Goal: Communication & Community: Answer question/provide support

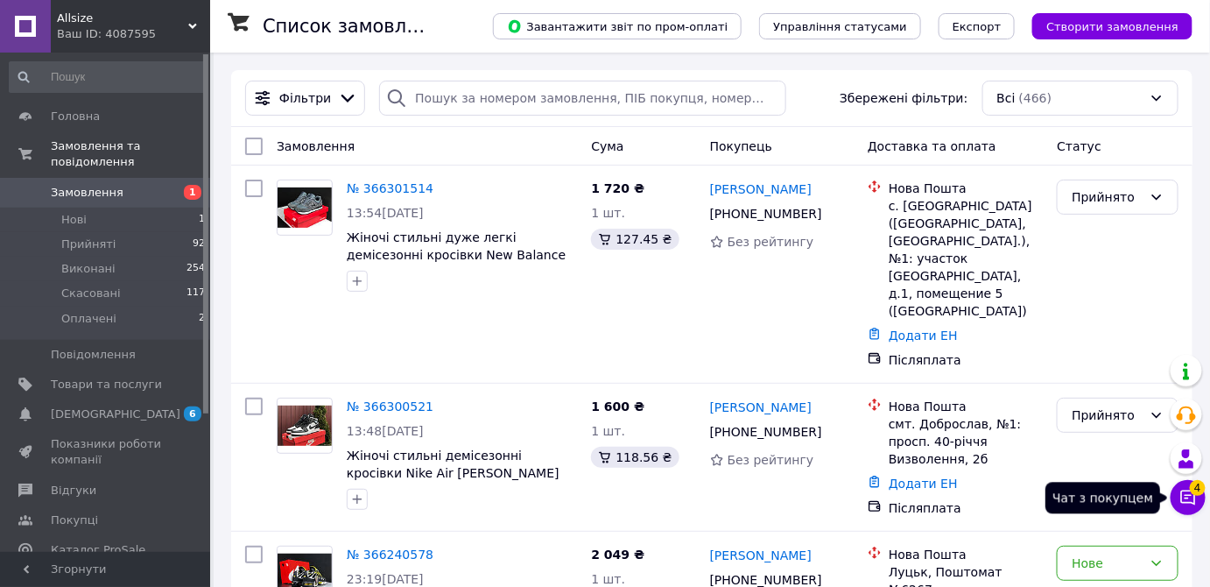
click at [1188, 491] on icon at bounding box center [1188, 497] width 15 height 15
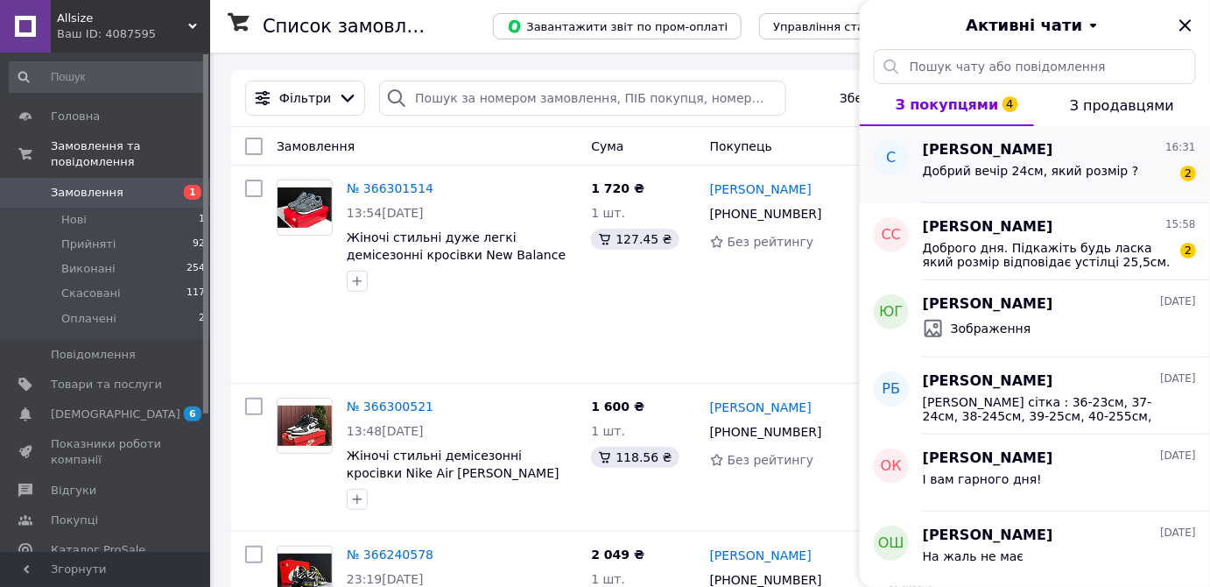
click at [1094, 170] on span "Добрий вечір 24см, який розмір ?" at bounding box center [1031, 171] width 216 height 14
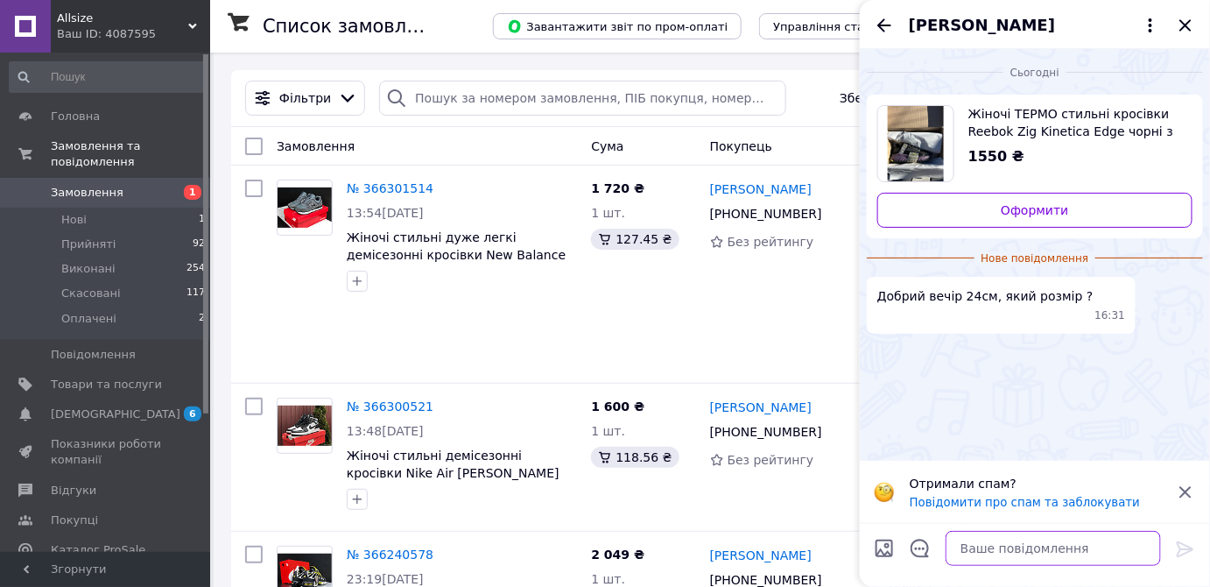
click at [1008, 549] on textarea at bounding box center [1052, 548] width 215 height 35
type textarea "Вітаю"
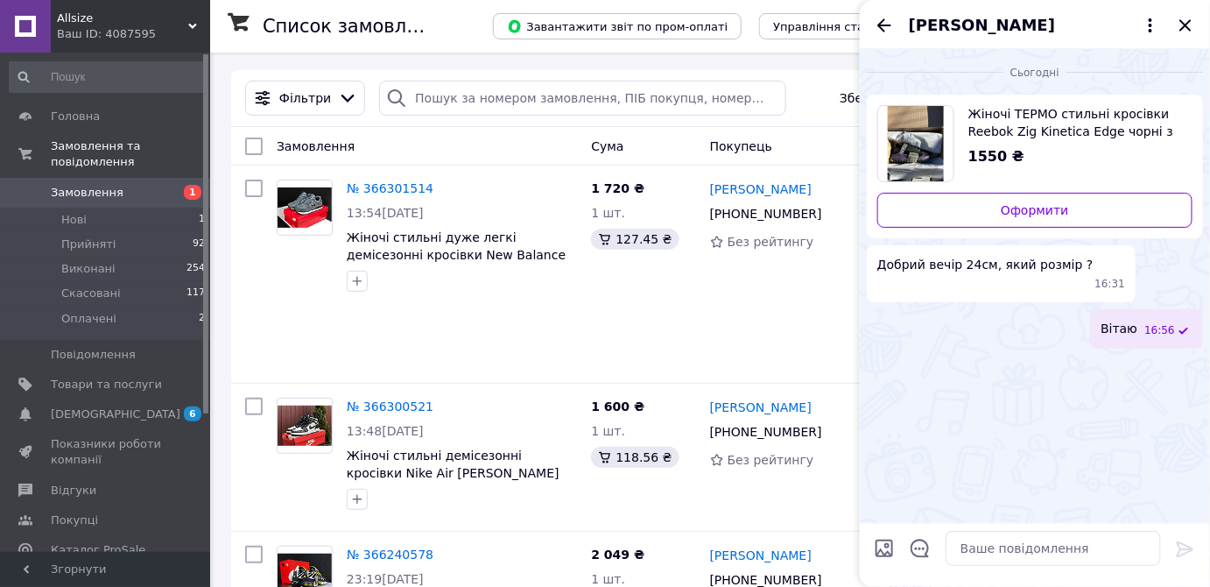
click at [936, 136] on img "Переглянути товар" at bounding box center [916, 143] width 57 height 75
click at [987, 552] on textarea at bounding box center [1052, 548] width 215 height 35
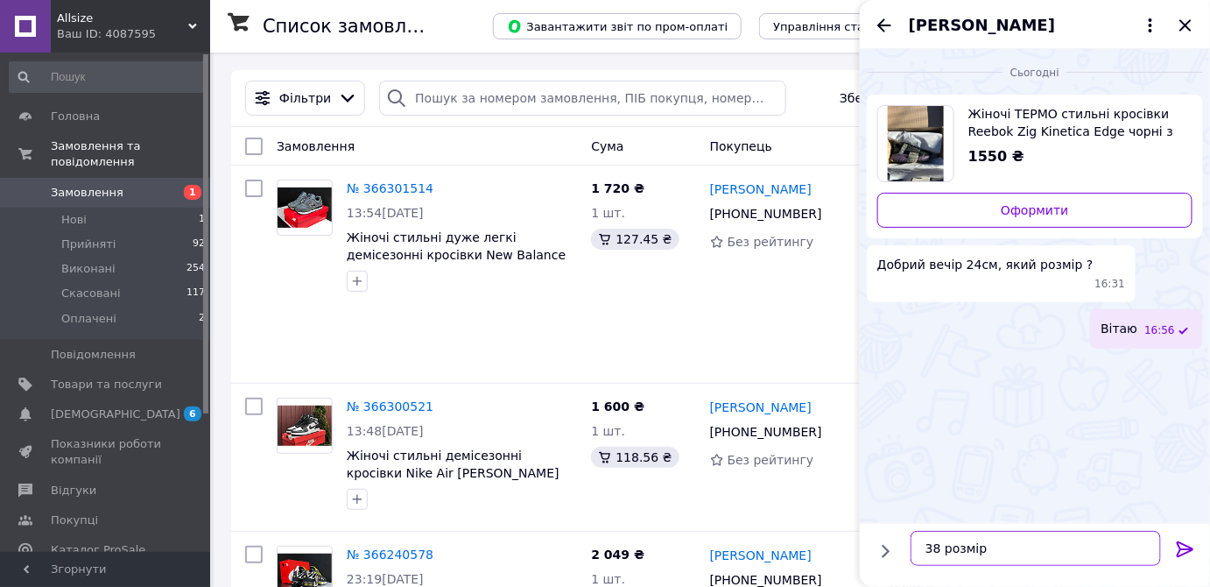
type textarea "38 розмір"
type textarea "В наявності )"
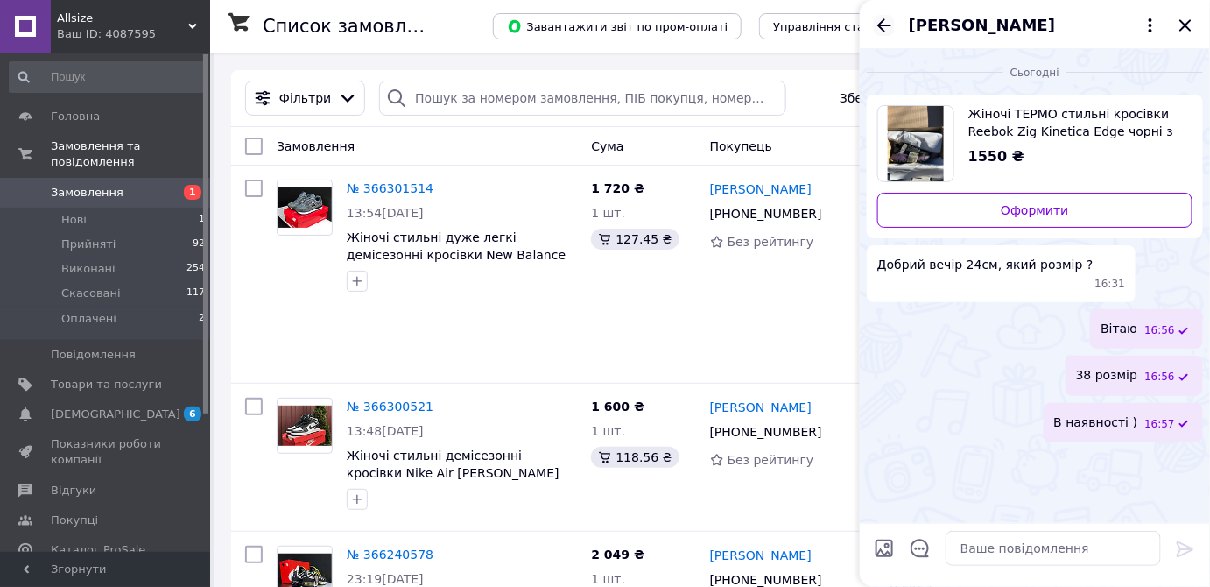
click at [881, 28] on icon "Назад" at bounding box center [884, 24] width 14 height 13
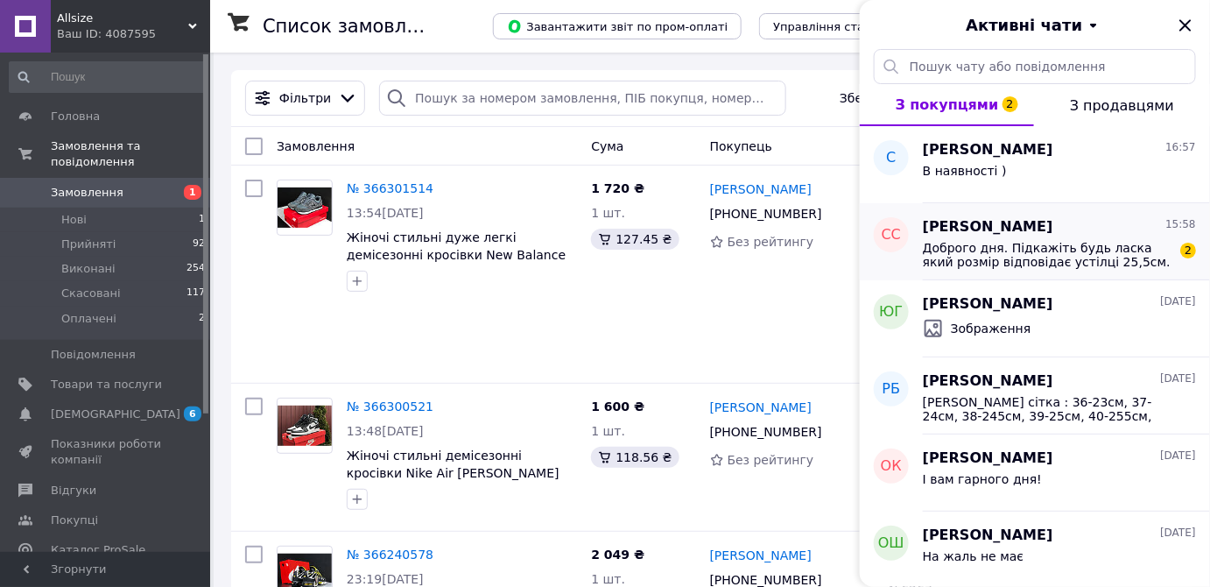
click at [1107, 250] on span "Доброго дня. Підкажіть будь ласка який розмір відповідає устілці 25,5см." at bounding box center [1047, 255] width 249 height 28
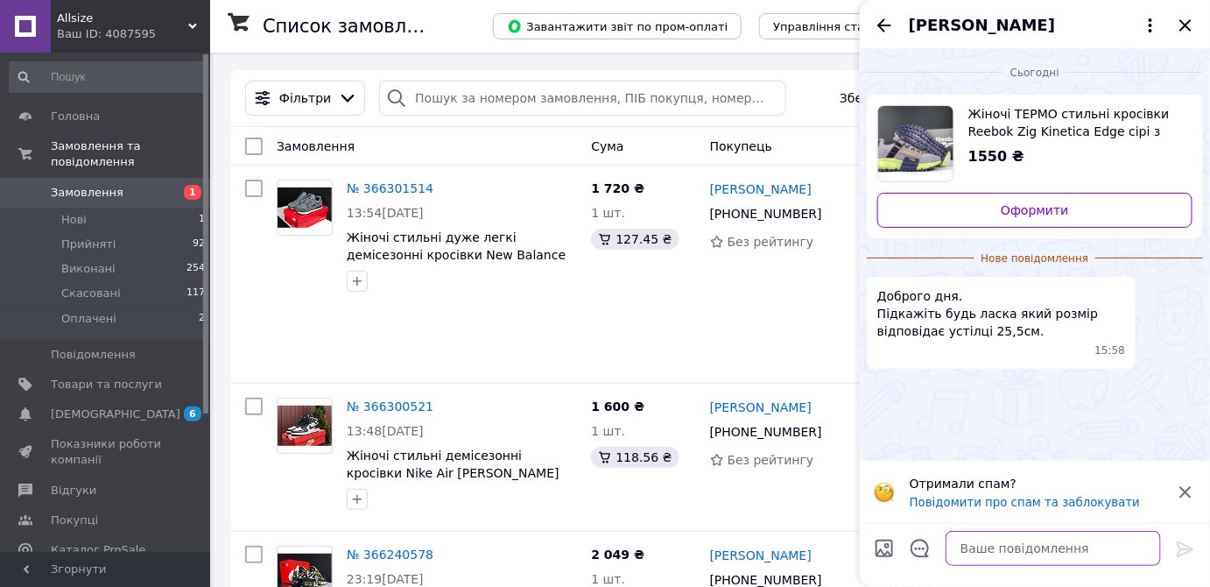
click at [982, 538] on textarea at bounding box center [1052, 548] width 215 height 35
type textarea "Вітаю 40 розмір"
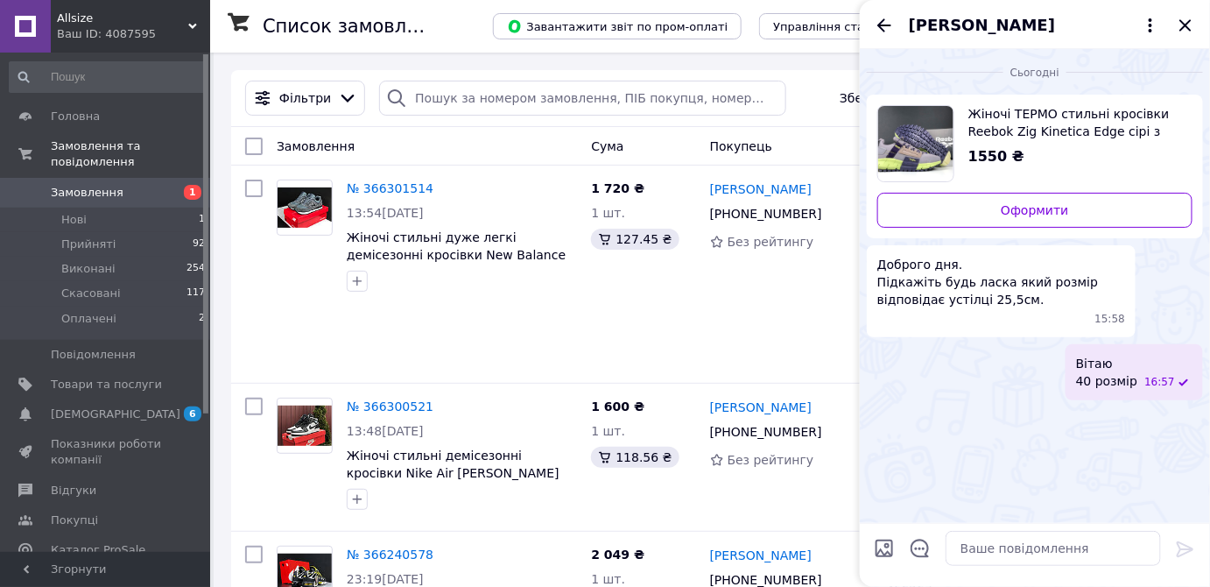
click at [924, 120] on img "Переглянути товар" at bounding box center [915, 143] width 75 height 75
click at [1189, 17] on icon "Закрити" at bounding box center [1185, 25] width 21 height 21
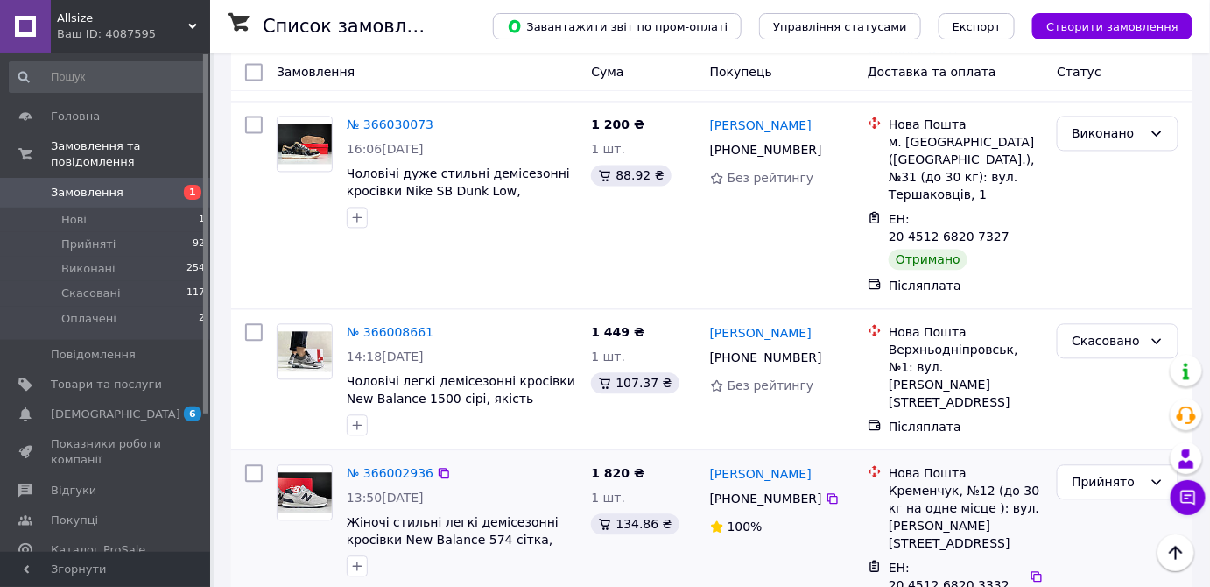
scroll to position [1193, 0]
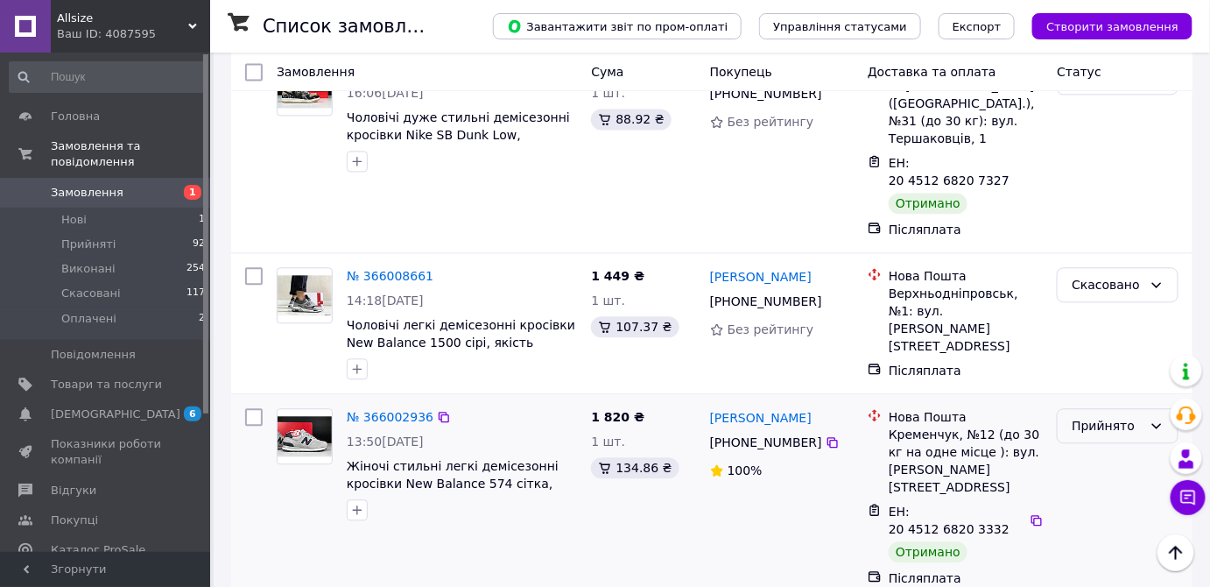
click at [1115, 416] on div "Прийнято" at bounding box center [1107, 425] width 71 height 19
click at [1104, 325] on li "Виконано" at bounding box center [1118, 321] width 120 height 32
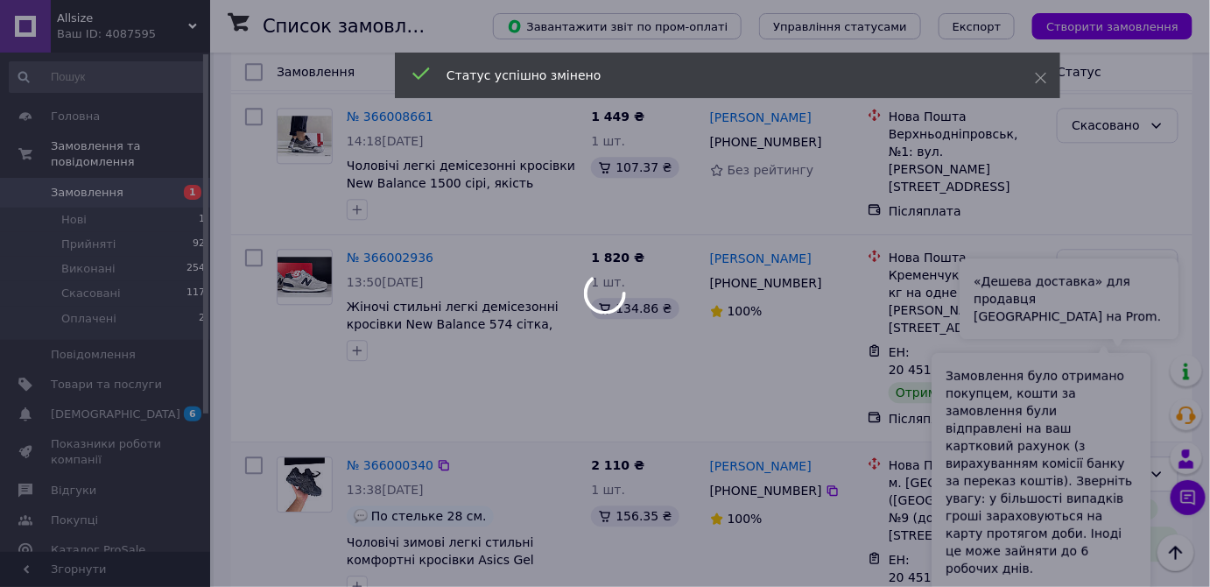
scroll to position [1512, 0]
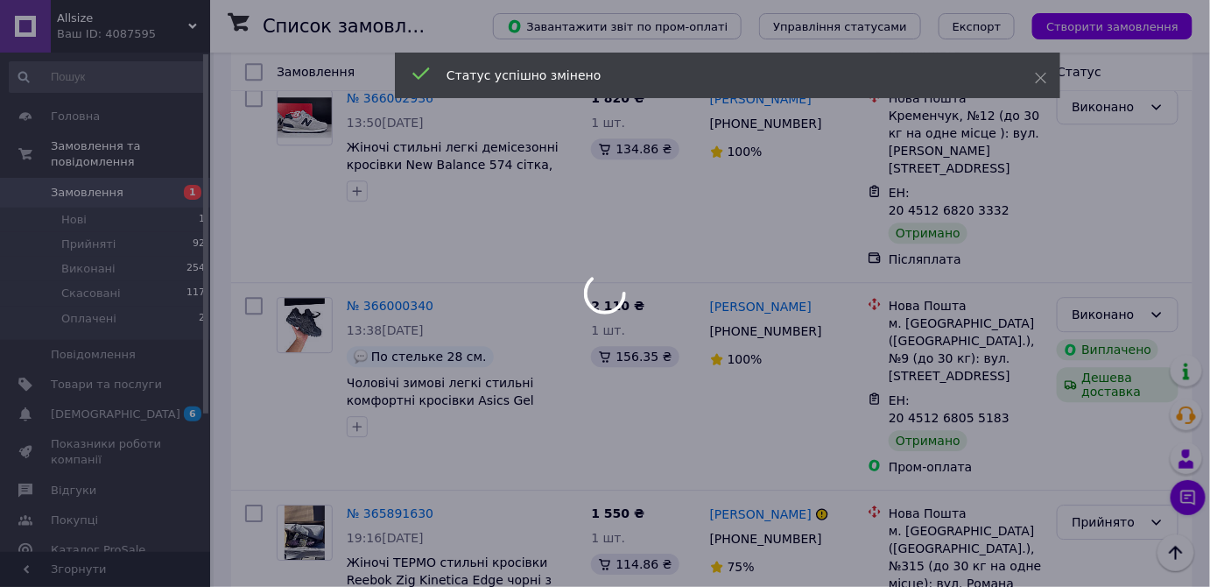
click at [1091, 313] on div at bounding box center [605, 293] width 1210 height 587
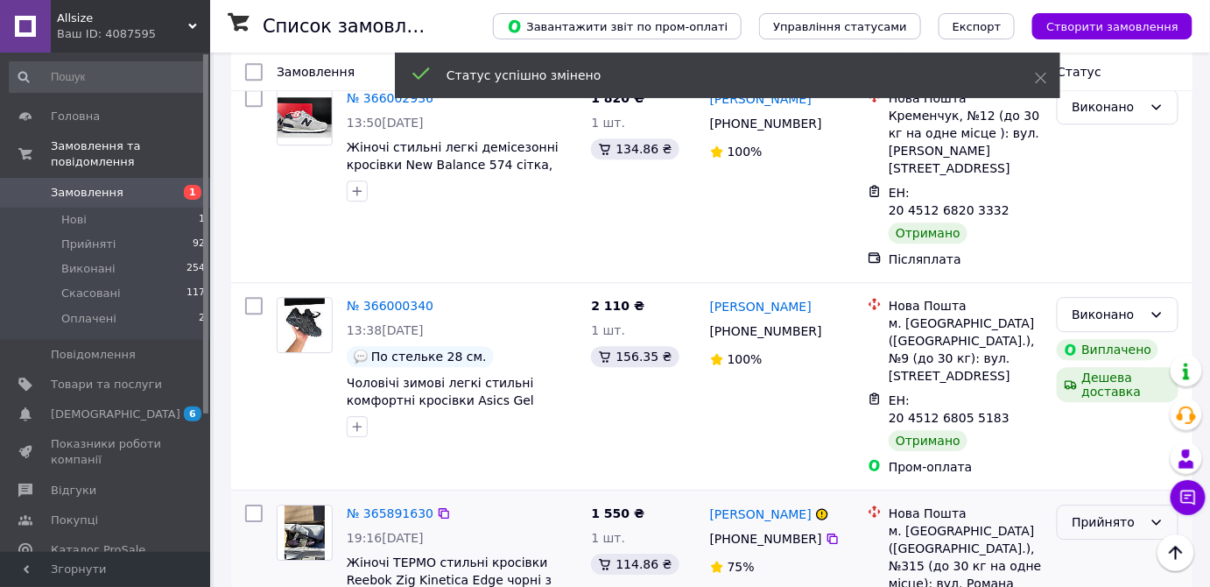
click at [1094, 512] on div "Прийнято" at bounding box center [1107, 521] width 71 height 19
click at [1094, 342] on li "Виконано" at bounding box center [1118, 347] width 120 height 32
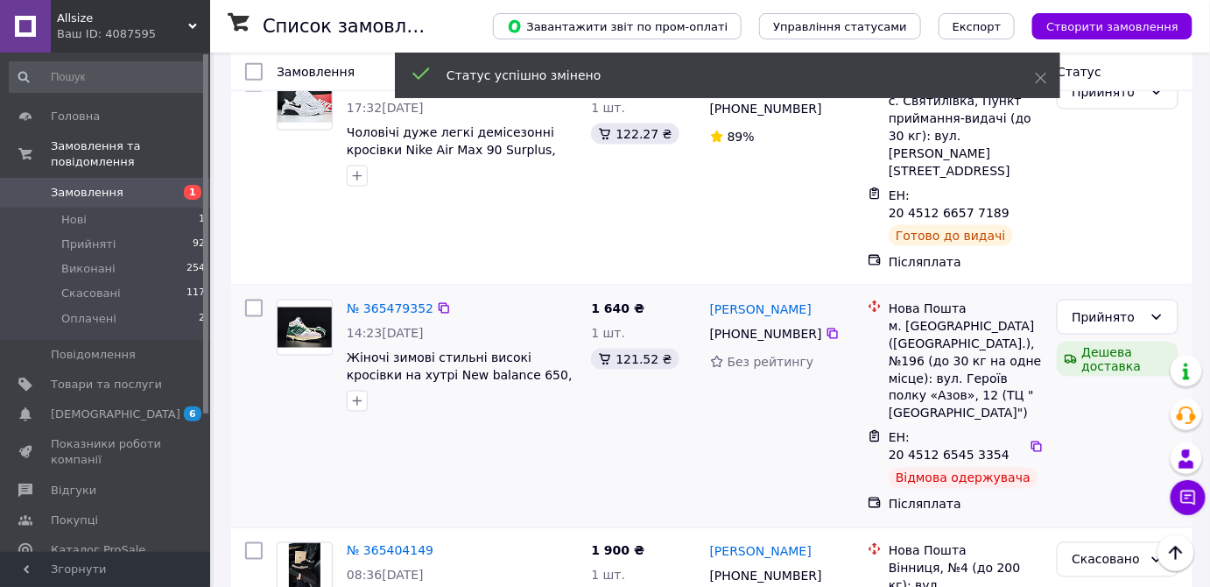
scroll to position [3011, 0]
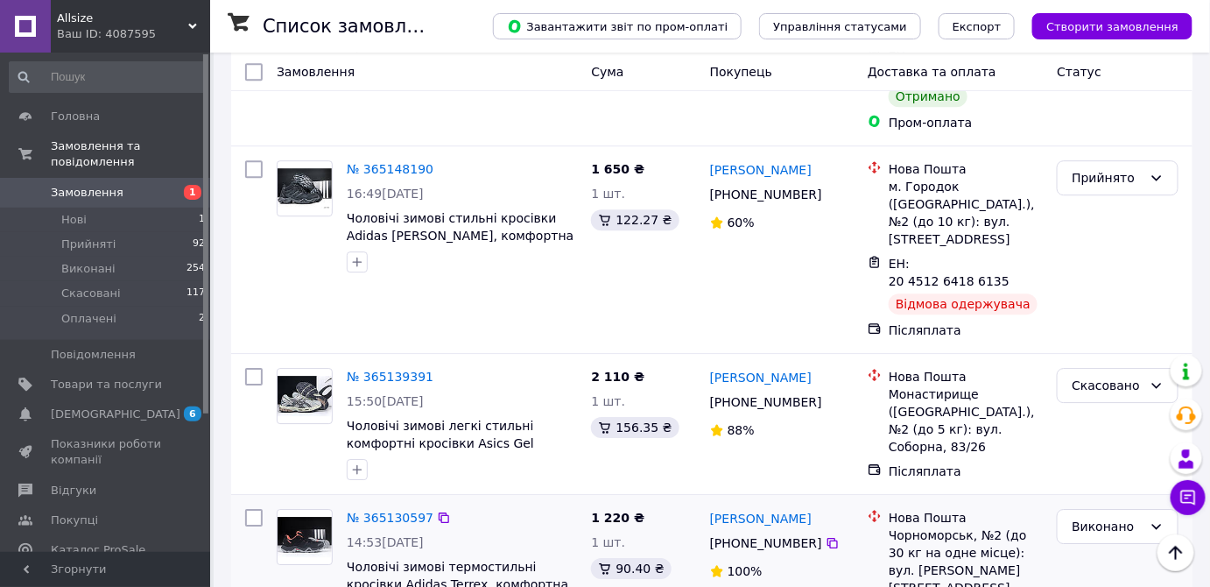
scroll to position [1671, 0]
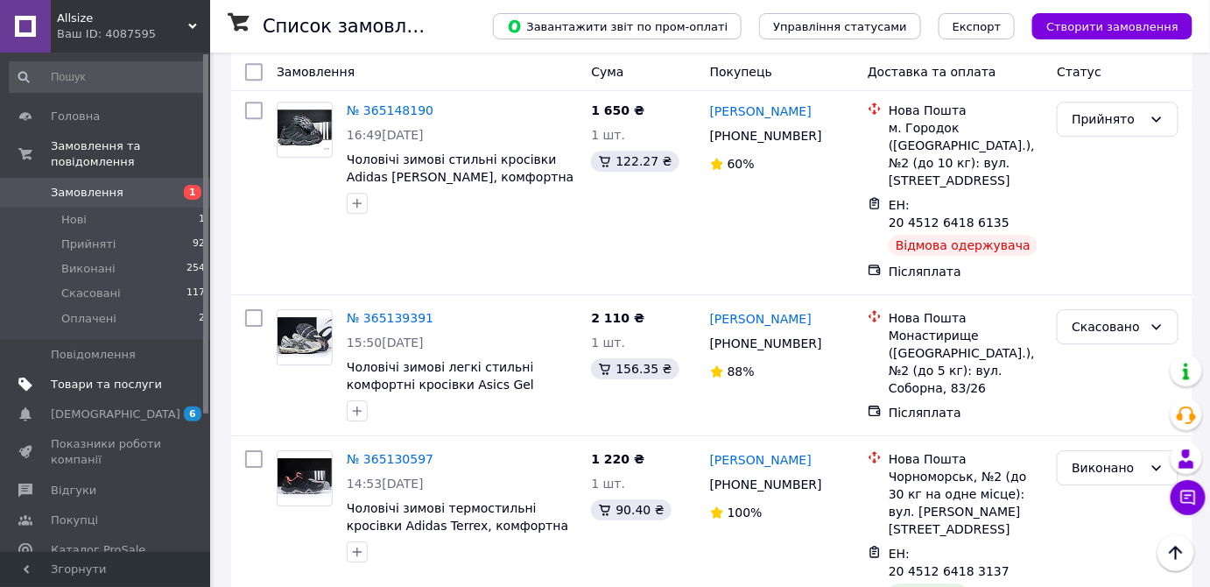
click at [88, 379] on link "Товари та послуги" at bounding box center [107, 384] width 215 height 30
